Goal: Transaction & Acquisition: Purchase product/service

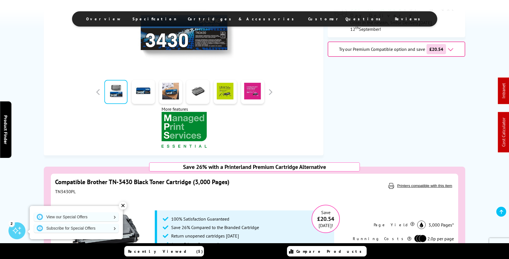
scroll to position [281, 0]
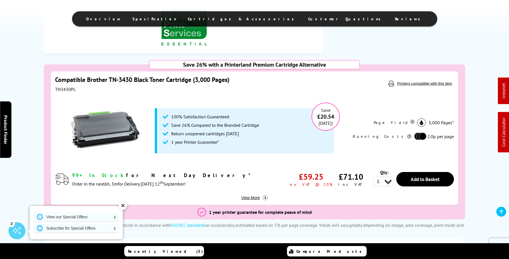
click at [64, 90] on div "TN3430PL" at bounding box center [194, 89] width 279 height 6
copy div "TN3430PL"
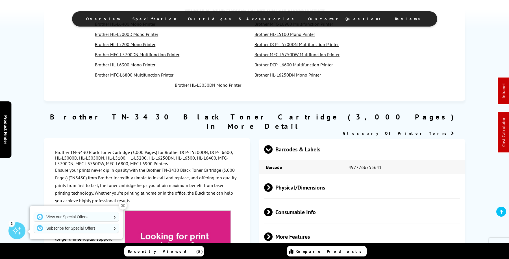
scroll to position [526, 0]
drag, startPoint x: 181, startPoint y: 144, endPoint x: 151, endPoint y: 154, distance: 32.1
copy div "DCP-L5500DN, DCP-L6600, HL-L5000D, HL-L5050DN, HL-L5100, HL-L5200, HL-L6250DN, …"
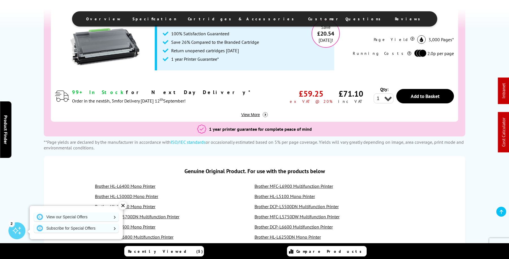
scroll to position [335, 0]
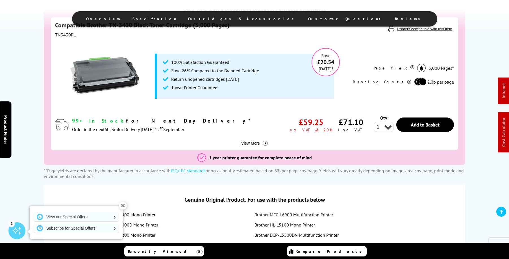
click at [64, 34] on div "TN3430PL" at bounding box center [194, 35] width 279 height 6
copy div "TN3430PL"
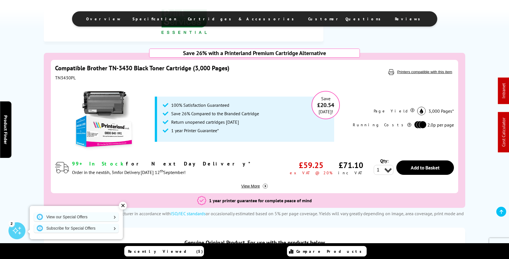
scroll to position [294, 0]
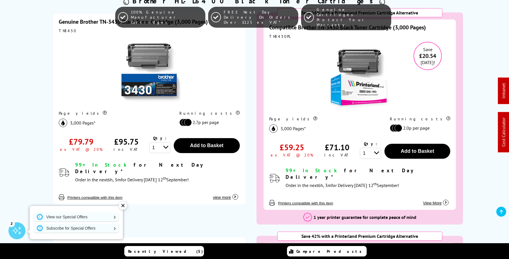
scroll to position [157, 0]
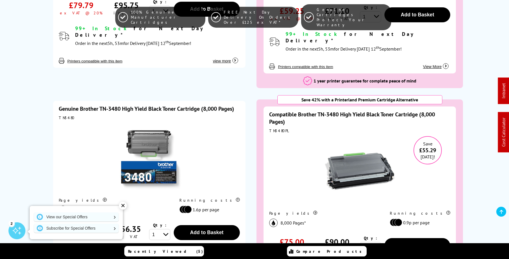
scroll to position [296, 0]
click at [281, 128] on div "TN3480PL" at bounding box center [359, 130] width 181 height 5
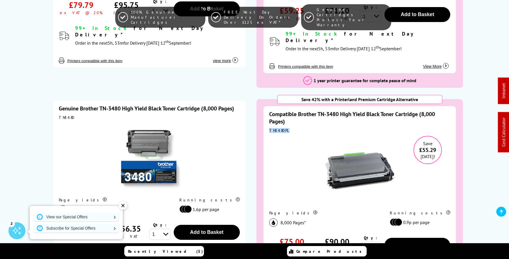
copy div "TN3480PL"
click at [225, 105] on link "Genuine Brother TN-3480 High Yield Black Toner Cartridge (8,000 Pages)" at bounding box center [146, 108] width 175 height 7
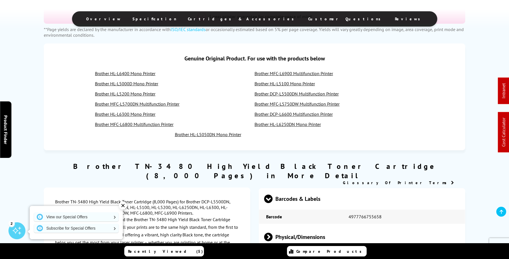
scroll to position [588, 0]
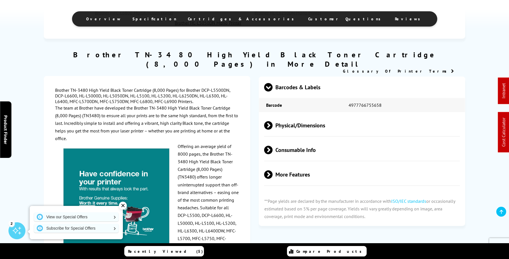
drag, startPoint x: 203, startPoint y: 82, endPoint x: 160, endPoint y: 91, distance: 44.0
click at [160, 91] on div "Brother TN-3480 High Yield Black Toner Cartridge (8,000 Pages) for Brother DCP-…" at bounding box center [147, 230] width 184 height 286
copy div "DCP-L5500DN, DCP-L6600, HL-L5000D, HL-L5050DN, HL-L5100, HL-L5200, HL-L6250DN, …"
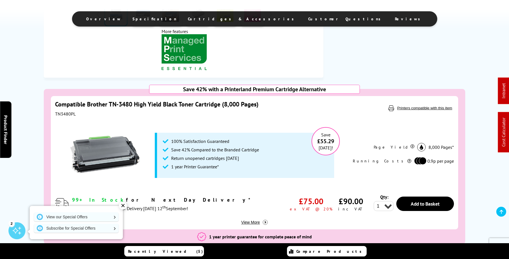
scroll to position [262, 0]
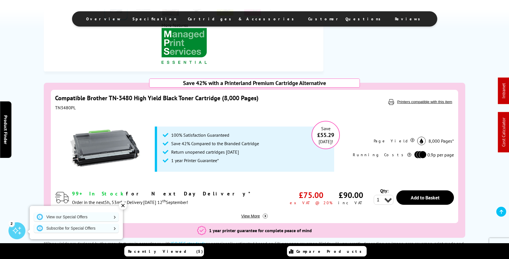
click at [63, 110] on div at bounding box center [105, 148] width 100 height 77
click at [63, 110] on div "TN3480PL" at bounding box center [194, 108] width 279 height 6
copy div "TN3480PL"
